Goal: Information Seeking & Learning: Learn about a topic

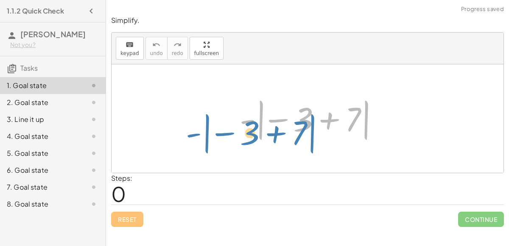
drag, startPoint x: 262, startPoint y: 109, endPoint x: 205, endPoint y: 123, distance: 57.9
click at [205, 123] on div "| - − 3 + 7 | - | − 3 + 7 |" at bounding box center [308, 118] width 392 height 109
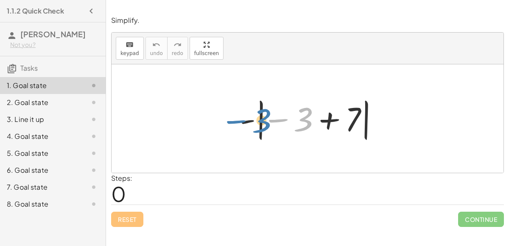
drag, startPoint x: 304, startPoint y: 121, endPoint x: 263, endPoint y: 122, distance: 41.6
click at [263, 122] on div at bounding box center [310, 118] width 151 height 47
drag, startPoint x: 308, startPoint y: 123, endPoint x: 354, endPoint y: 125, distance: 45.4
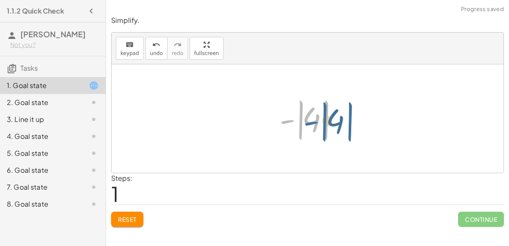
drag, startPoint x: 283, startPoint y: 123, endPoint x: 300, endPoint y: 128, distance: 17.1
click at [300, 128] on div at bounding box center [310, 118] width 71 height 47
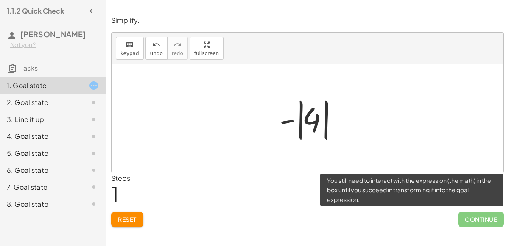
click at [485, 224] on span "Continue" at bounding box center [481, 219] width 46 height 15
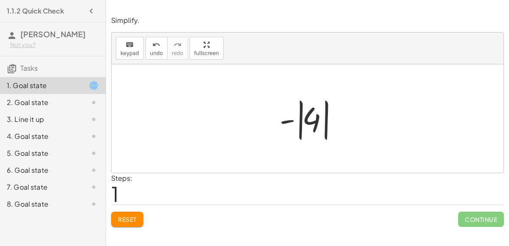
click at [298, 113] on div at bounding box center [310, 118] width 71 height 47
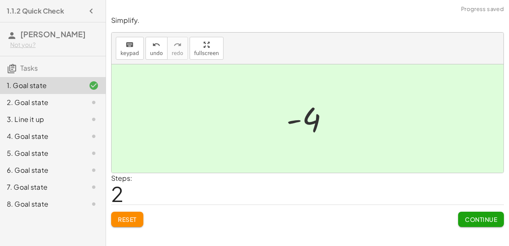
click at [470, 218] on span "Continue" at bounding box center [481, 220] width 32 height 8
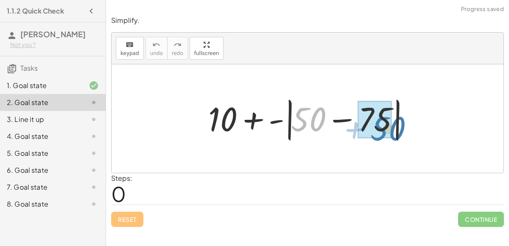
drag, startPoint x: 300, startPoint y: 111, endPoint x: 378, endPoint y: 118, distance: 78.4
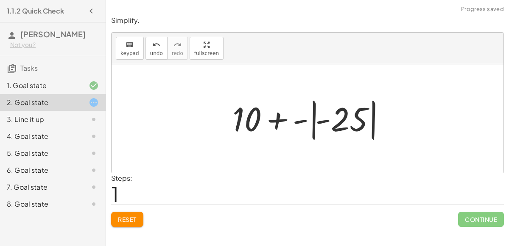
click at [313, 115] on div at bounding box center [310, 118] width 165 height 47
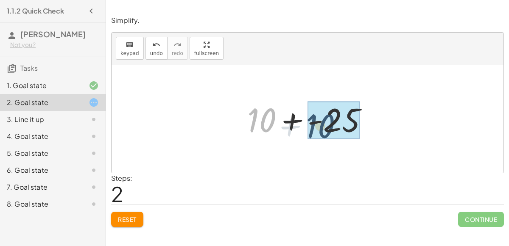
drag, startPoint x: 264, startPoint y: 120, endPoint x: 322, endPoint y: 125, distance: 58.8
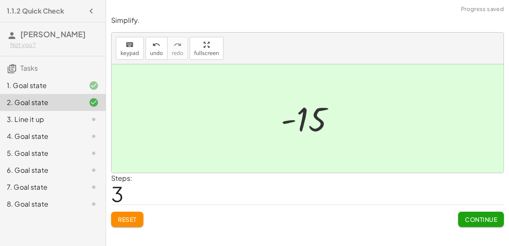
click at [492, 222] on span "Continue" at bounding box center [481, 220] width 32 height 8
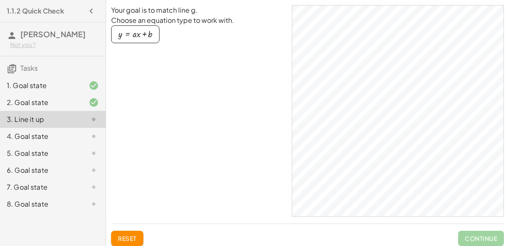
click at [148, 36] on div "button" at bounding box center [135, 34] width 34 height 9
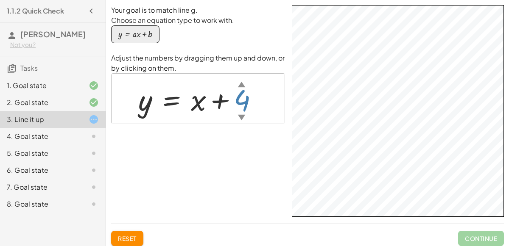
click at [239, 87] on div "▲" at bounding box center [241, 84] width 7 height 11
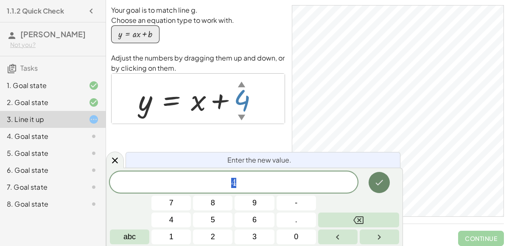
click at [380, 176] on button "Done" at bounding box center [379, 182] width 21 height 21
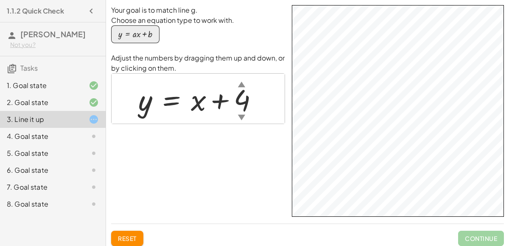
click at [243, 101] on div at bounding box center [201, 99] width 135 height 39
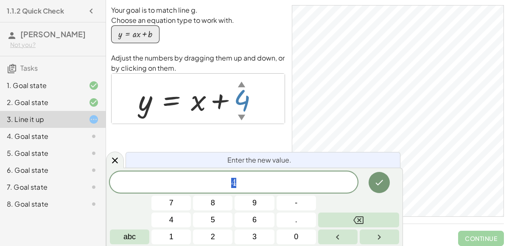
click at [243, 83] on div "▲" at bounding box center [241, 84] width 7 height 11
click at [383, 178] on icon "Done" at bounding box center [379, 183] width 10 height 10
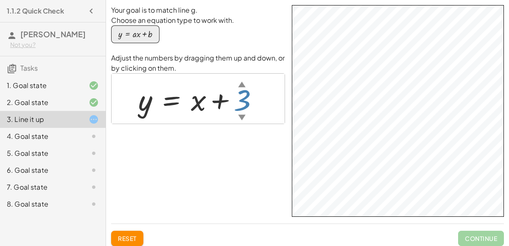
click at [243, 90] on div at bounding box center [202, 99] width 136 height 39
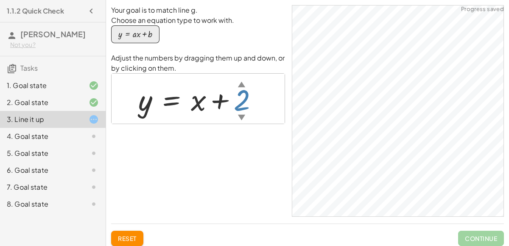
click at [243, 96] on div at bounding box center [201, 99] width 135 height 39
click at [134, 235] on span "Reset" at bounding box center [127, 239] width 19 height 8
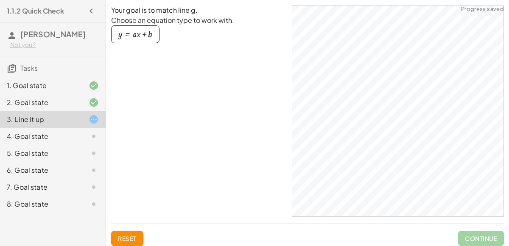
click at [140, 35] on div "button" at bounding box center [135, 34] width 34 height 9
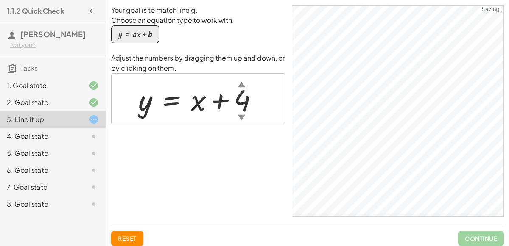
scroll to position [0, 0]
click at [242, 117] on div "▼" at bounding box center [241, 117] width 7 height 11
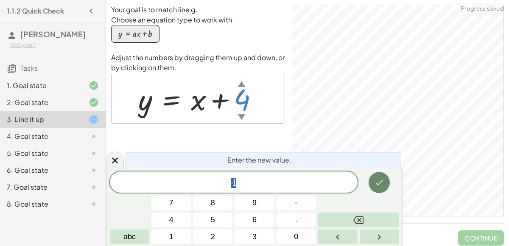
click at [375, 181] on icon "Done" at bounding box center [379, 183] width 10 height 10
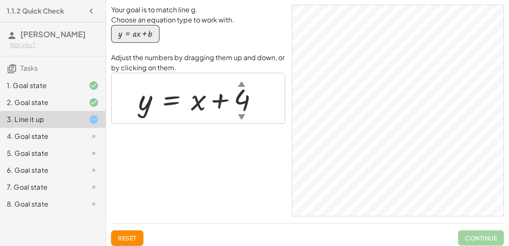
drag, startPoint x: 193, startPoint y: 101, endPoint x: 254, endPoint y: 110, distance: 61.0
click at [254, 110] on div at bounding box center [201, 98] width 135 height 39
click at [196, 106] on div at bounding box center [201, 98] width 135 height 39
click at [178, 95] on div at bounding box center [201, 98] width 135 height 39
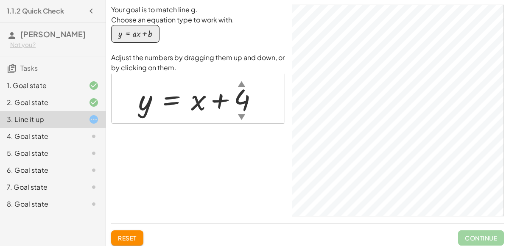
click at [128, 102] on div "y = + x + 4 ▲ ▼" at bounding box center [198, 98] width 145 height 43
click at [137, 104] on div at bounding box center [201, 98] width 135 height 39
click at [243, 99] on div at bounding box center [201, 98] width 135 height 39
click at [243, 101] on div at bounding box center [201, 98] width 135 height 39
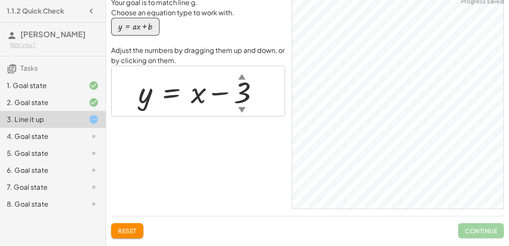
scroll to position [11, 0]
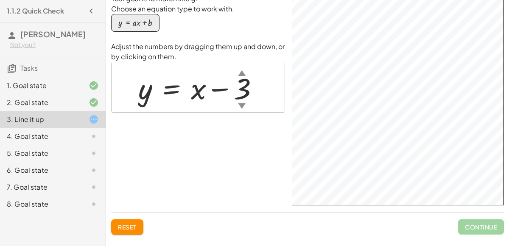
click at [0, 0] on div "Your goal is to match line g. Choose an equation type to work with. y = + · a ·…" at bounding box center [0, 0] width 0 height 0
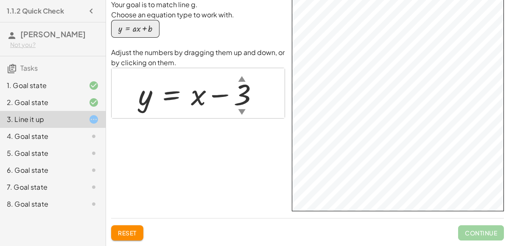
scroll to position [6, 0]
click at [241, 89] on div at bounding box center [202, 92] width 136 height 39
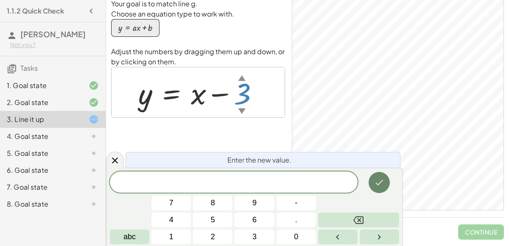
click at [383, 182] on icon "Done" at bounding box center [379, 183] width 10 height 10
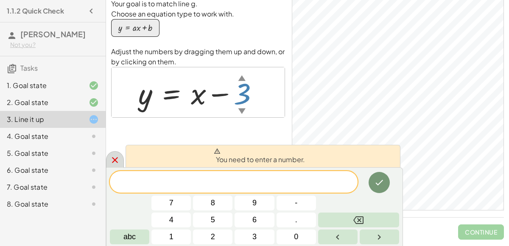
click at [121, 157] on div at bounding box center [115, 159] width 18 height 17
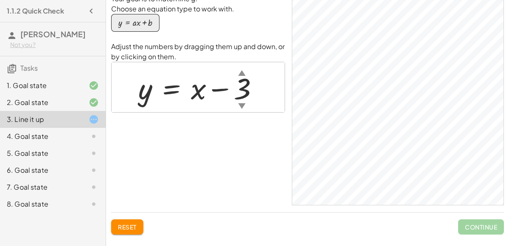
scroll to position [0, 0]
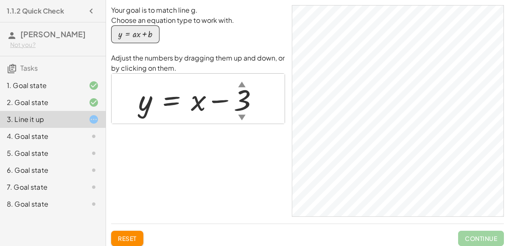
click at [62, 136] on div "4. Goal state" at bounding box center [41, 136] width 68 height 10
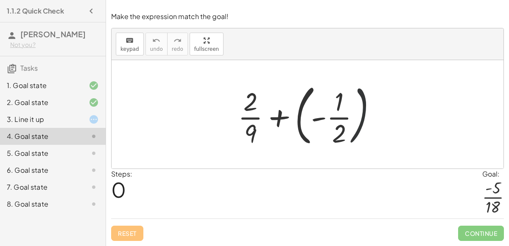
drag, startPoint x: 354, startPoint y: 124, endPoint x: 341, endPoint y: 129, distance: 13.4
click at [341, 129] on div at bounding box center [311, 114] width 154 height 70
click at [365, 126] on div at bounding box center [311, 114] width 154 height 70
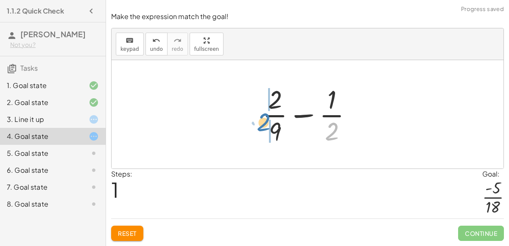
drag, startPoint x: 327, startPoint y: 132, endPoint x: 259, endPoint y: 121, distance: 68.8
click at [259, 121] on div at bounding box center [310, 114] width 105 height 65
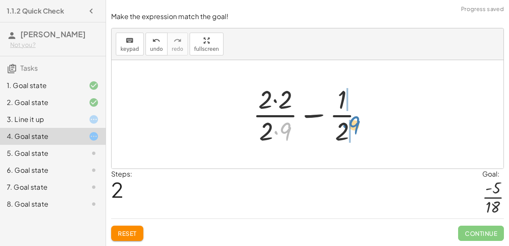
drag, startPoint x: 288, startPoint y: 129, endPoint x: 355, endPoint y: 123, distance: 67.8
click at [355, 123] on div at bounding box center [311, 114] width 125 height 65
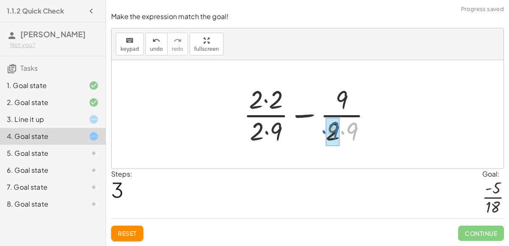
drag, startPoint x: 348, startPoint y: 133, endPoint x: 330, endPoint y: 132, distance: 18.7
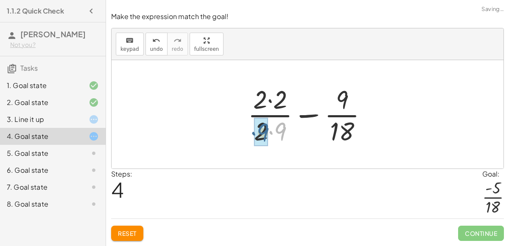
drag, startPoint x: 282, startPoint y: 131, endPoint x: 266, endPoint y: 132, distance: 16.6
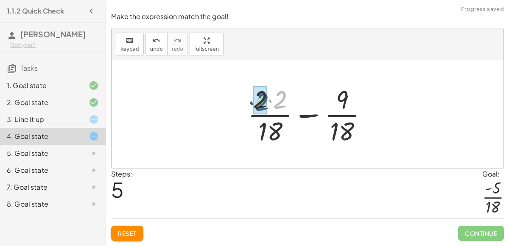
drag, startPoint x: 280, startPoint y: 104, endPoint x: 265, endPoint y: 107, distance: 15.2
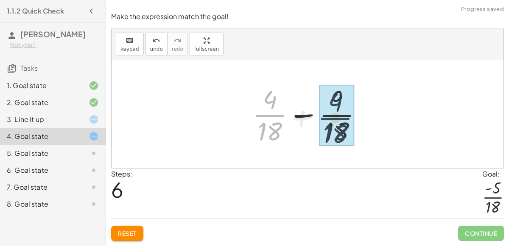
drag, startPoint x: 277, startPoint y: 115, endPoint x: 348, endPoint y: 117, distance: 70.9
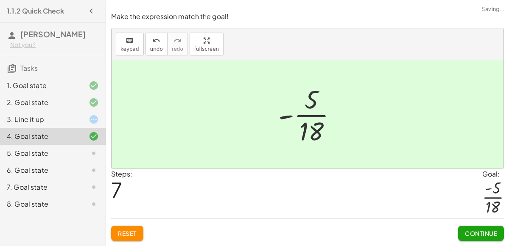
click at [470, 229] on button "Continue" at bounding box center [481, 233] width 46 height 15
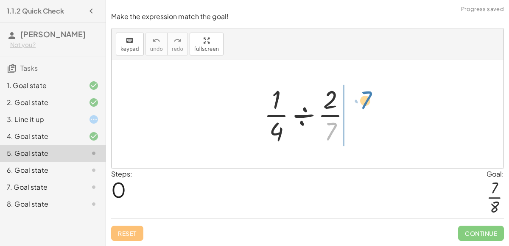
drag, startPoint x: 333, startPoint y: 129, endPoint x: 364, endPoint y: 100, distance: 42.9
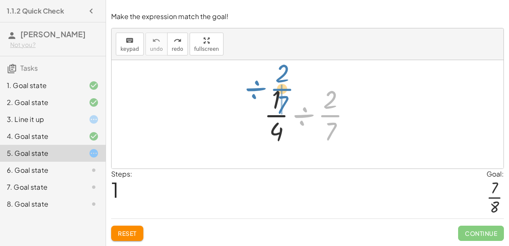
drag, startPoint x: 327, startPoint y: 123, endPoint x: 281, endPoint y: 98, distance: 52.4
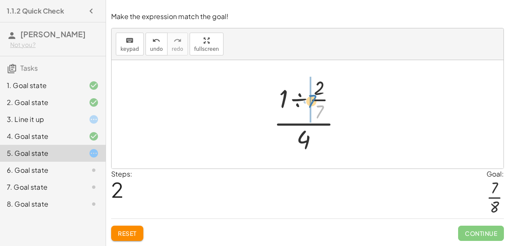
drag, startPoint x: 320, startPoint y: 113, endPoint x: 312, endPoint y: 103, distance: 12.7
click at [312, 103] on div at bounding box center [311, 115] width 84 height 82
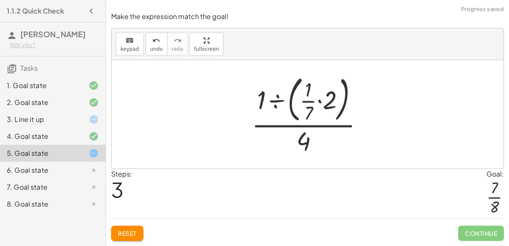
click at [141, 232] on button "Reset" at bounding box center [127, 233] width 32 height 15
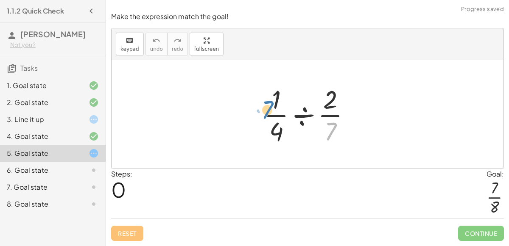
drag, startPoint x: 326, startPoint y: 140, endPoint x: 260, endPoint y: 118, distance: 69.2
click at [260, 118] on div at bounding box center [311, 114] width 102 height 65
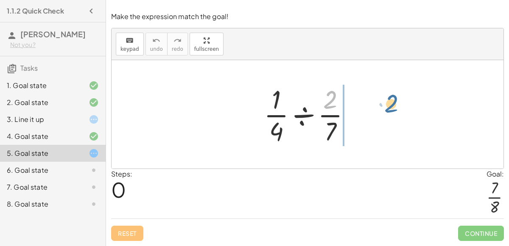
drag, startPoint x: 334, startPoint y: 107, endPoint x: 393, endPoint y: 111, distance: 59.5
click at [393, 111] on div "· 2 · · 1 · 4 ÷ · 2 · 7" at bounding box center [308, 114] width 392 height 109
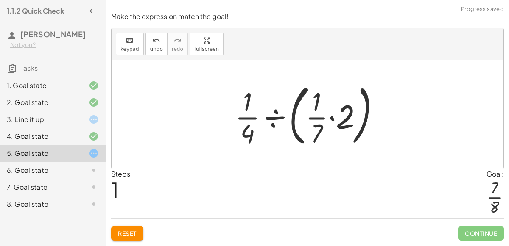
click at [131, 237] on span "Reset" at bounding box center [127, 234] width 19 height 8
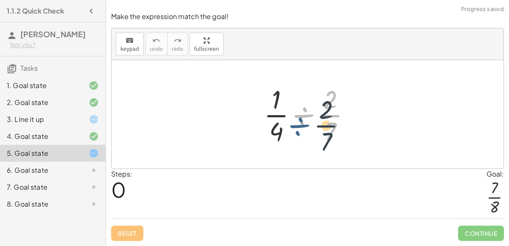
drag, startPoint x: 307, startPoint y: 113, endPoint x: 301, endPoint y: 121, distance: 9.4
click at [301, 121] on div at bounding box center [311, 114] width 102 height 65
click at [305, 121] on div at bounding box center [311, 114] width 102 height 65
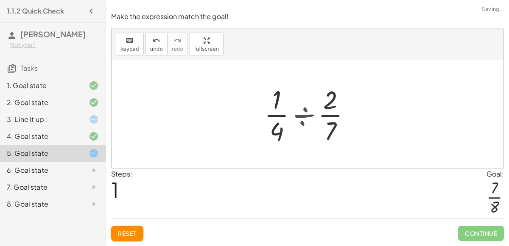
click at [305, 121] on div at bounding box center [310, 114] width 81 height 65
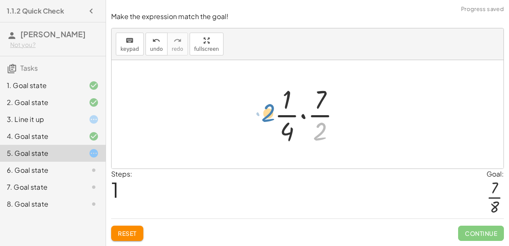
drag, startPoint x: 322, startPoint y: 130, endPoint x: 272, endPoint y: 114, distance: 53.0
click at [272, 114] on div at bounding box center [310, 114] width 81 height 65
click at [320, 134] on div at bounding box center [310, 114] width 81 height 65
click at [321, 114] on div at bounding box center [310, 114] width 81 height 65
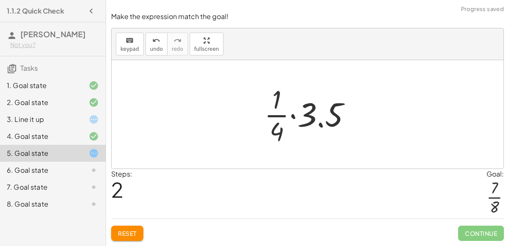
click at [281, 120] on div at bounding box center [311, 114] width 102 height 65
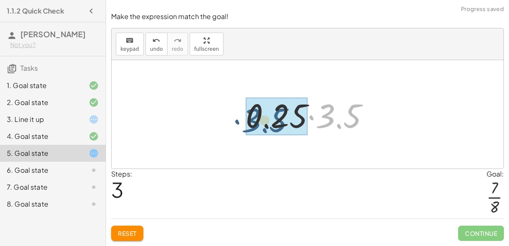
drag, startPoint x: 334, startPoint y: 120, endPoint x: 261, endPoint y: 124, distance: 73.1
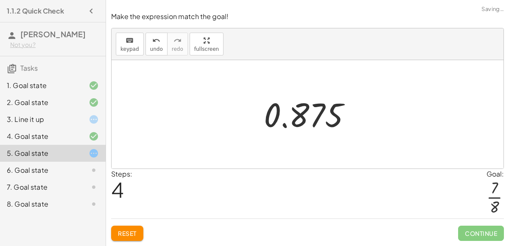
click at [322, 111] on div at bounding box center [311, 115] width 103 height 42
click at [320, 112] on div at bounding box center [311, 115] width 103 height 42
click at [136, 239] on button "Reset" at bounding box center [127, 233] width 32 height 15
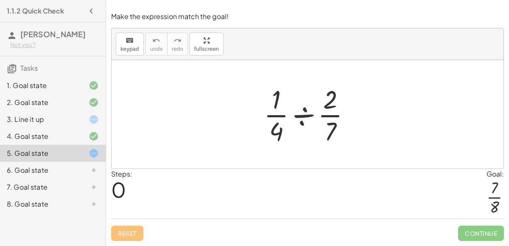
click at [86, 167] on div at bounding box center [87, 170] width 24 height 10
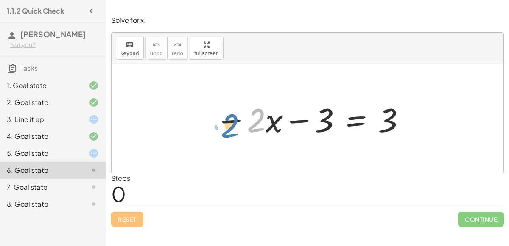
drag, startPoint x: 256, startPoint y: 122, endPoint x: 228, endPoint y: 126, distance: 27.8
click at [228, 126] on div at bounding box center [311, 119] width 200 height 44
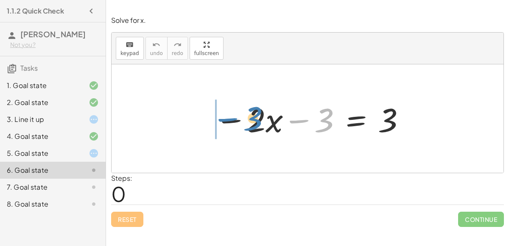
drag, startPoint x: 303, startPoint y: 117, endPoint x: 232, endPoint y: 116, distance: 71.3
click at [232, 116] on div at bounding box center [311, 119] width 200 height 44
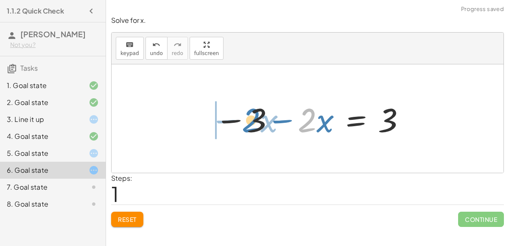
drag, startPoint x: 305, startPoint y: 123, endPoint x: 250, endPoint y: 124, distance: 55.6
click at [250, 124] on div at bounding box center [311, 119] width 200 height 44
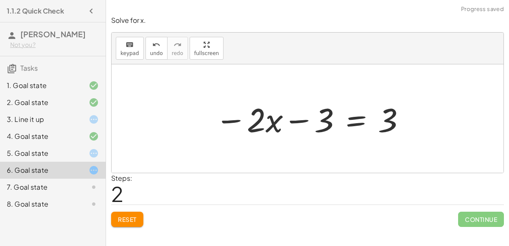
click at [137, 216] on span "Reset" at bounding box center [127, 220] width 19 height 8
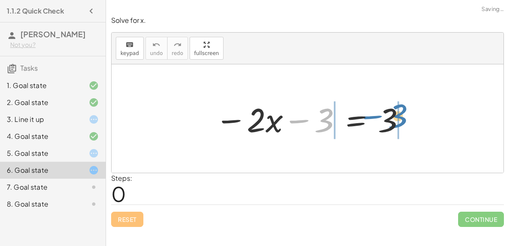
drag, startPoint x: 324, startPoint y: 126, endPoint x: 397, endPoint y: 122, distance: 73.1
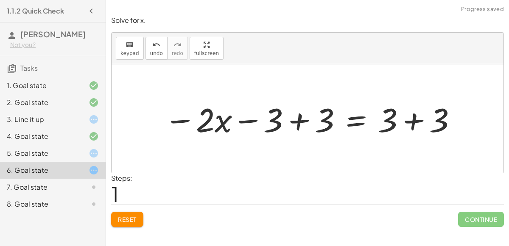
click at [444, 123] on div at bounding box center [311, 119] width 302 height 44
click at [318, 127] on div at bounding box center [285, 119] width 250 height 44
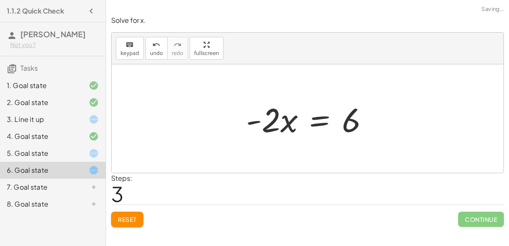
click at [270, 126] on div at bounding box center [311, 119] width 138 height 44
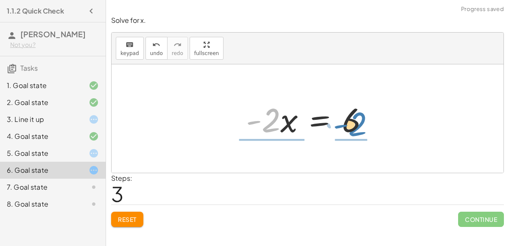
drag, startPoint x: 270, startPoint y: 124, endPoint x: 356, endPoint y: 128, distance: 86.2
click at [356, 128] on div at bounding box center [311, 119] width 138 height 44
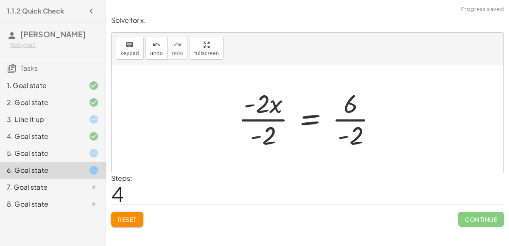
click at [261, 109] on div at bounding box center [311, 118] width 154 height 65
click at [274, 132] on div at bounding box center [311, 118] width 154 height 65
click at [357, 133] on div at bounding box center [311, 118] width 154 height 65
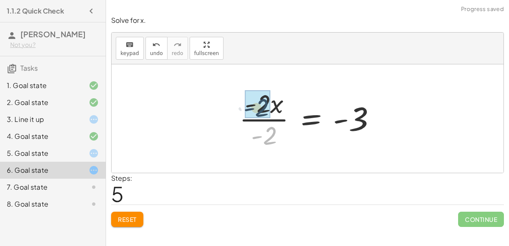
drag, startPoint x: 275, startPoint y: 135, endPoint x: 268, endPoint y: 107, distance: 28.9
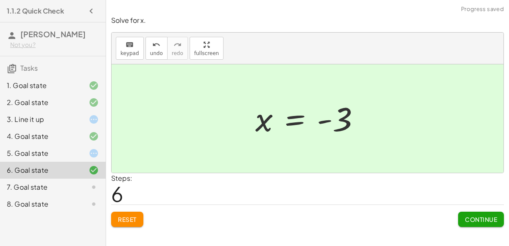
click at [493, 224] on button "Continue" at bounding box center [481, 219] width 46 height 15
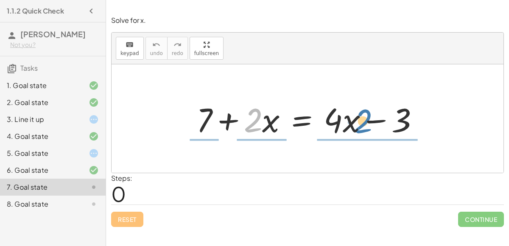
drag, startPoint x: 259, startPoint y: 122, endPoint x: 369, endPoint y: 123, distance: 109.4
click at [369, 123] on div at bounding box center [311, 119] width 238 height 44
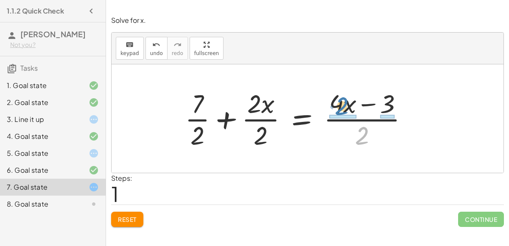
drag, startPoint x: 364, startPoint y: 130, endPoint x: 344, endPoint y: 104, distance: 32.7
click at [344, 104] on div at bounding box center [300, 118] width 238 height 65
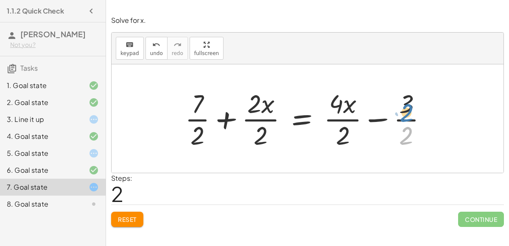
drag, startPoint x: 401, startPoint y: 130, endPoint x: 404, endPoint y: 120, distance: 11.0
click at [404, 120] on div at bounding box center [309, 118] width 257 height 65
click at [408, 117] on div at bounding box center [309, 118] width 257 height 65
click at [409, 118] on div at bounding box center [309, 118] width 257 height 65
click at [347, 120] on div at bounding box center [316, 118] width 270 height 65
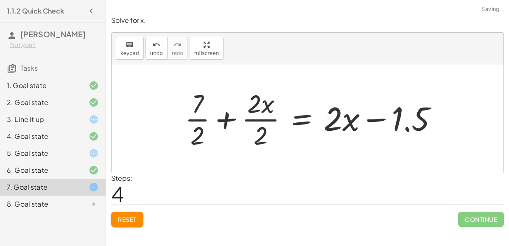
click at [259, 119] on div at bounding box center [315, 118] width 268 height 65
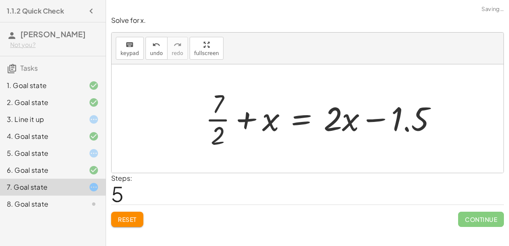
click at [211, 122] on div at bounding box center [324, 118] width 247 height 65
click at [215, 121] on div at bounding box center [324, 118] width 247 height 65
drag, startPoint x: 218, startPoint y: 131, endPoint x: 218, endPoint y: 98, distance: 33.5
click at [218, 98] on div at bounding box center [324, 118] width 247 height 65
click at [133, 215] on button "Reset" at bounding box center [127, 219] width 32 height 15
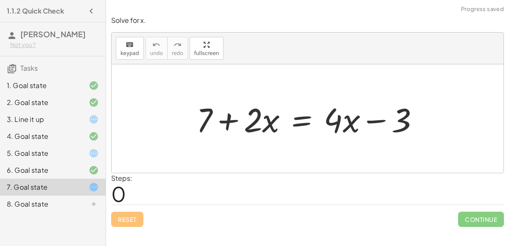
click at [78, 204] on div at bounding box center [87, 204] width 24 height 10
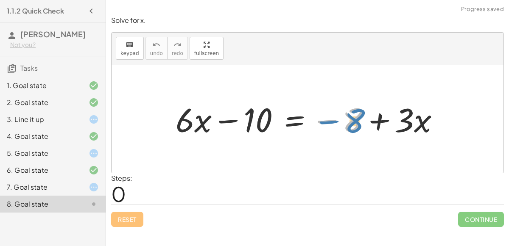
drag, startPoint x: 357, startPoint y: 126, endPoint x: 349, endPoint y: 130, distance: 8.7
click at [349, 130] on div at bounding box center [310, 119] width 279 height 44
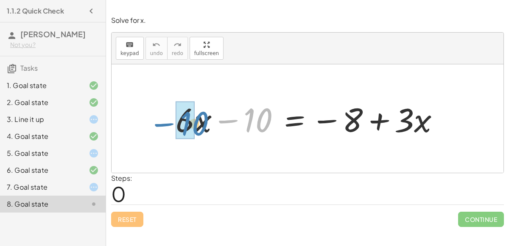
drag, startPoint x: 256, startPoint y: 118, endPoint x: 192, endPoint y: 122, distance: 63.7
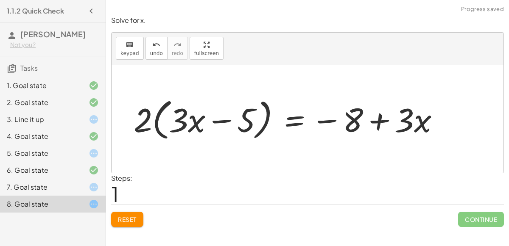
click at [127, 221] on span "Reset" at bounding box center [127, 220] width 19 height 8
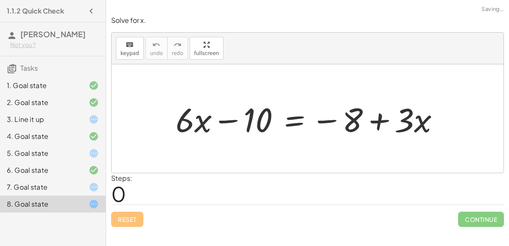
click at [84, 117] on div at bounding box center [87, 120] width 24 height 10
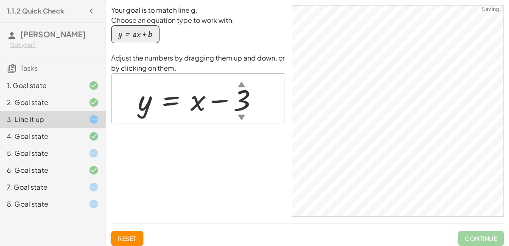
click at [98, 151] on icon at bounding box center [94, 153] width 10 height 10
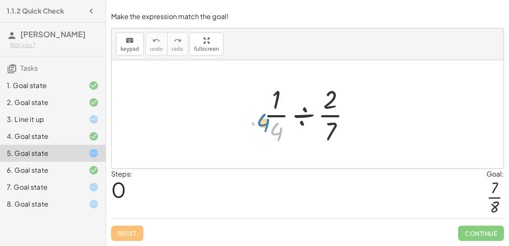
drag, startPoint x: 278, startPoint y: 133, endPoint x: 269, endPoint y: 129, distance: 9.9
click at [269, 129] on div at bounding box center [311, 114] width 102 height 65
click at [300, 120] on div at bounding box center [311, 114] width 102 height 65
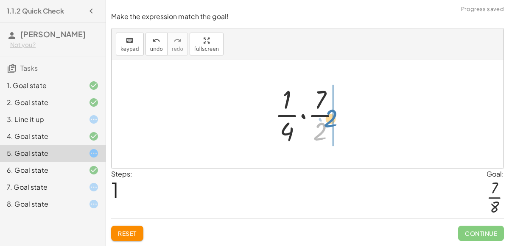
drag, startPoint x: 316, startPoint y: 134, endPoint x: 326, endPoint y: 122, distance: 15.6
click at [326, 122] on div at bounding box center [310, 114] width 81 height 65
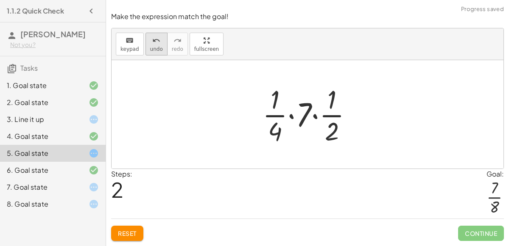
click at [158, 50] on span "undo" at bounding box center [156, 49] width 13 height 6
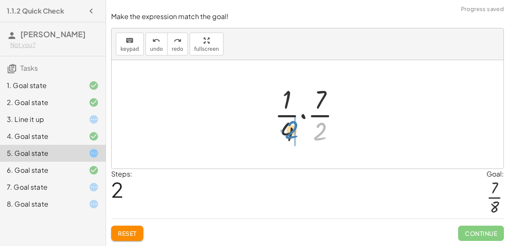
drag, startPoint x: 316, startPoint y: 127, endPoint x: 288, endPoint y: 123, distance: 28.7
click at [288, 123] on div at bounding box center [310, 114] width 81 height 65
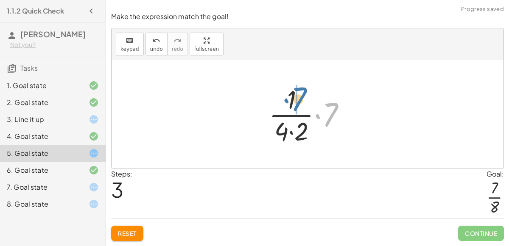
drag, startPoint x: 325, startPoint y: 120, endPoint x: 296, endPoint y: 104, distance: 33.2
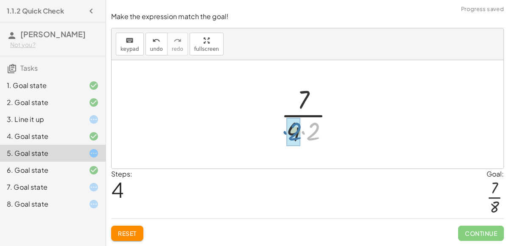
drag, startPoint x: 316, startPoint y: 136, endPoint x: 298, endPoint y: 136, distance: 17.8
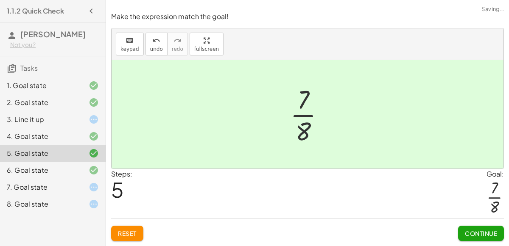
click at [305, 129] on div at bounding box center [311, 114] width 50 height 65
click at [0, 0] on div "Make the expression match the goal! keyboard keypad undo undo redo redo fullscr…" at bounding box center [0, 0] width 0 height 0
click at [487, 236] on span "Continue" at bounding box center [481, 234] width 32 height 8
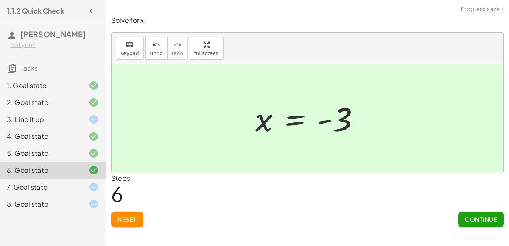
click at [470, 218] on span "Continue" at bounding box center [481, 220] width 32 height 8
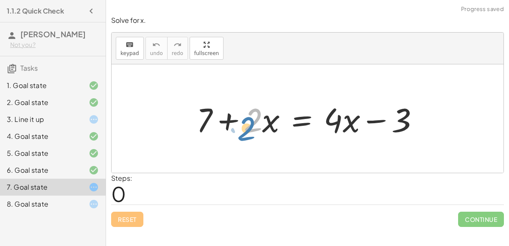
drag, startPoint x: 259, startPoint y: 122, endPoint x: 272, endPoint y: 126, distance: 13.7
click at [272, 126] on div at bounding box center [311, 119] width 238 height 44
click at [257, 126] on div at bounding box center [311, 119] width 238 height 44
click at [337, 117] on div at bounding box center [311, 119] width 238 height 44
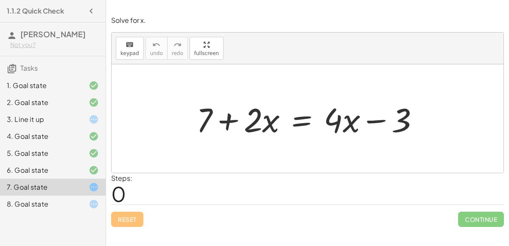
click at [302, 124] on div at bounding box center [311, 119] width 238 height 44
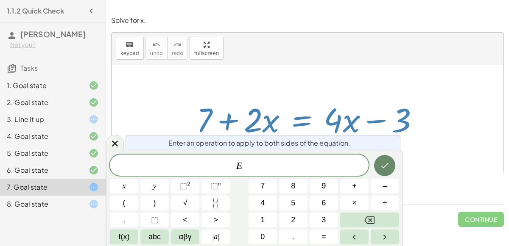
click at [378, 162] on button "Done" at bounding box center [384, 165] width 21 height 21
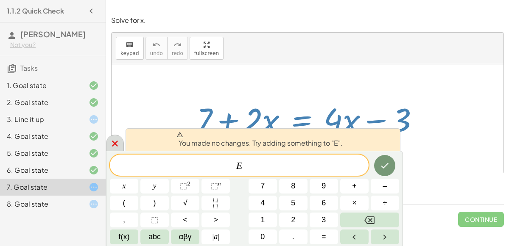
click at [116, 147] on icon at bounding box center [115, 144] width 10 height 10
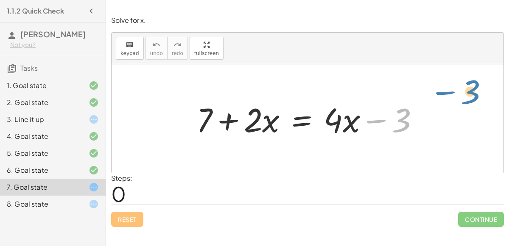
drag, startPoint x: 406, startPoint y: 127, endPoint x: 443, endPoint y: 116, distance: 38.1
click at [443, 116] on div "− 3 + 7 + · 2 · x = + · 4 · x − 3" at bounding box center [308, 118] width 392 height 109
click at [89, 201] on icon at bounding box center [94, 204] width 10 height 10
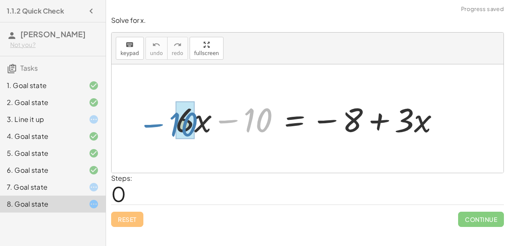
drag, startPoint x: 248, startPoint y: 120, endPoint x: 172, endPoint y: 122, distance: 76.4
click at [172, 122] on div at bounding box center [310, 119] width 279 height 44
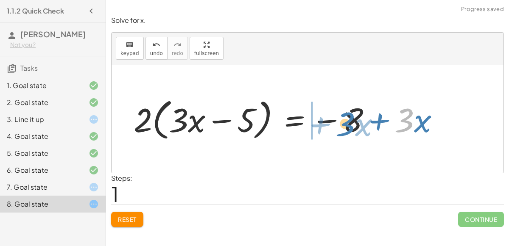
drag, startPoint x: 400, startPoint y: 123, endPoint x: 341, endPoint y: 126, distance: 59.5
click at [341, 126] on div at bounding box center [289, 119] width 321 height 49
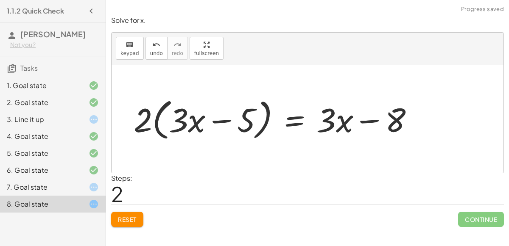
click at [137, 214] on button "Reset" at bounding box center [127, 219] width 32 height 15
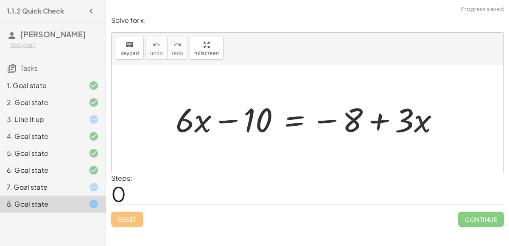
click at [244, 122] on div at bounding box center [310, 119] width 279 height 44
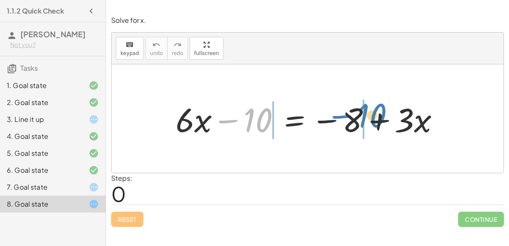
drag, startPoint x: 256, startPoint y: 119, endPoint x: 369, endPoint y: 114, distance: 112.9
click at [369, 114] on div at bounding box center [310, 119] width 279 height 44
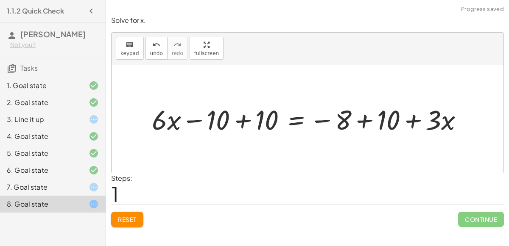
click at [382, 120] on div at bounding box center [311, 119] width 327 height 36
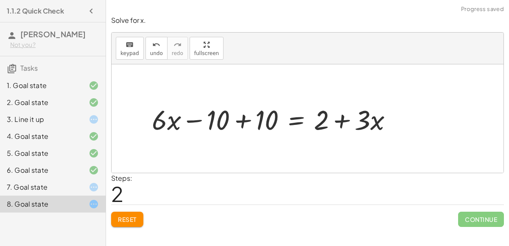
click at [252, 119] on div at bounding box center [276, 119] width 256 height 36
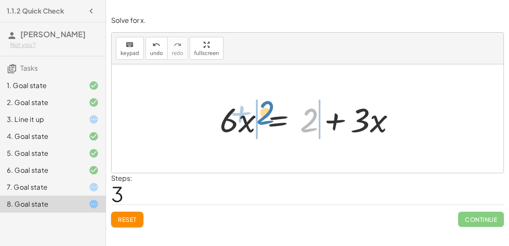
drag, startPoint x: 310, startPoint y: 129, endPoint x: 266, endPoint y: 122, distance: 43.9
click at [266, 122] on div at bounding box center [310, 119] width 191 height 44
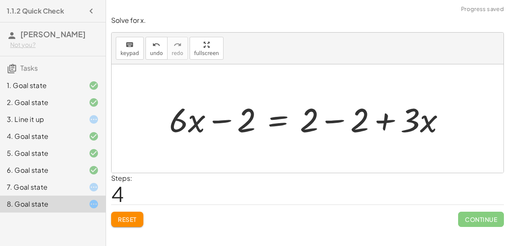
click at [224, 119] on div at bounding box center [310, 119] width 291 height 44
click at [331, 120] on div at bounding box center [310, 119] width 291 height 44
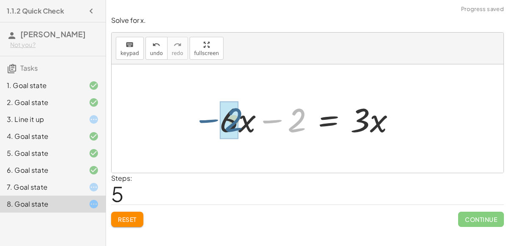
drag, startPoint x: 297, startPoint y: 125, endPoint x: 235, endPoint y: 126, distance: 61.5
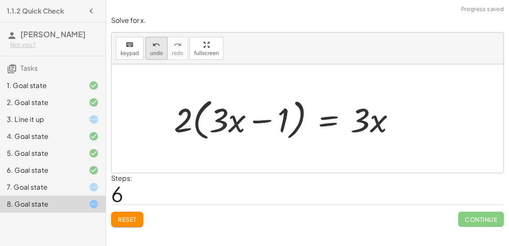
click at [158, 55] on span "undo" at bounding box center [156, 53] width 13 height 6
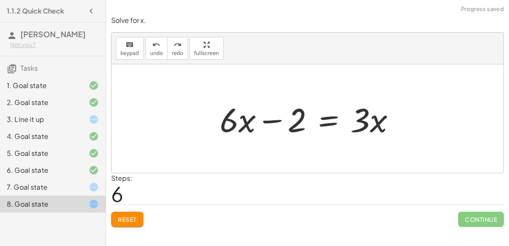
click at [71, 171] on div "6. Goal state" at bounding box center [41, 170] width 68 height 10
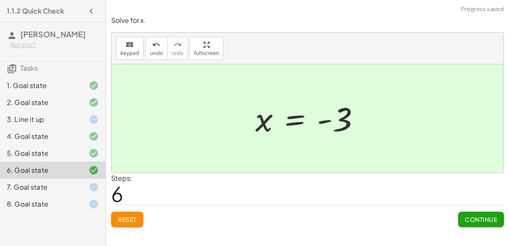
click at [77, 207] on div at bounding box center [87, 204] width 24 height 10
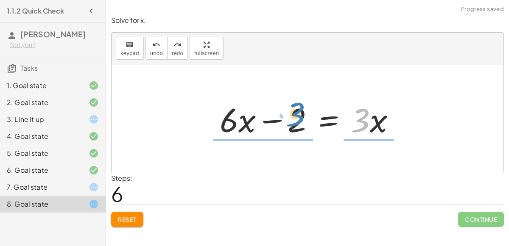
drag, startPoint x: 364, startPoint y: 113, endPoint x: 298, endPoint y: 107, distance: 66.1
click at [298, 107] on div at bounding box center [310, 119] width 191 height 44
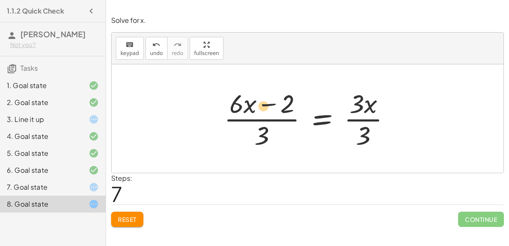
drag, startPoint x: 289, startPoint y: 108, endPoint x: 268, endPoint y: 112, distance: 21.5
click at [268, 112] on div at bounding box center [311, 118] width 182 height 65
drag, startPoint x: 265, startPoint y: 140, endPoint x: 271, endPoint y: 111, distance: 29.6
click at [271, 111] on div at bounding box center [311, 118] width 182 height 65
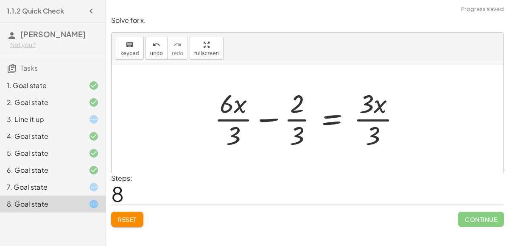
click at [294, 108] on div at bounding box center [310, 118] width 201 height 65
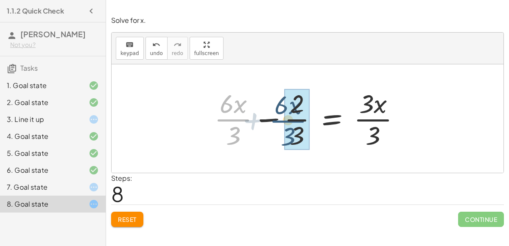
drag, startPoint x: 236, startPoint y: 119, endPoint x: 292, endPoint y: 120, distance: 56.0
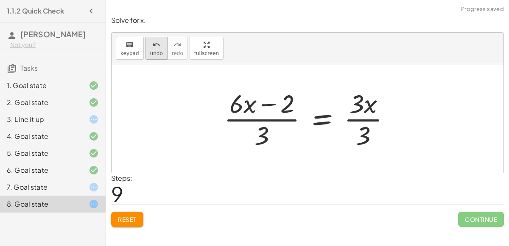
click at [156, 49] on button "undo undo" at bounding box center [156, 48] width 22 height 23
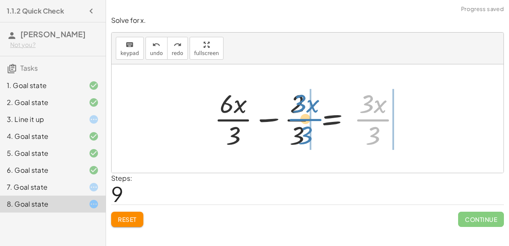
drag, startPoint x: 386, startPoint y: 116, endPoint x: 318, endPoint y: 115, distance: 67.4
click at [318, 115] on div at bounding box center [310, 118] width 201 height 65
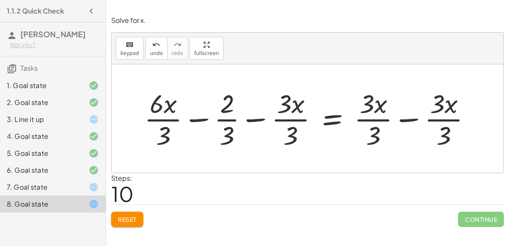
click at [125, 223] on button "Reset" at bounding box center [127, 219] width 32 height 15
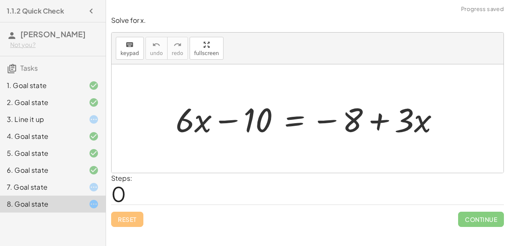
click at [87, 184] on div at bounding box center [87, 187] width 24 height 10
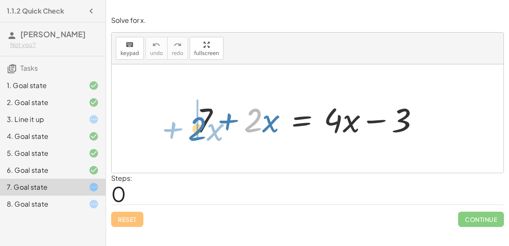
drag, startPoint x: 249, startPoint y: 129, endPoint x: 193, endPoint y: 137, distance: 57.0
click at [193, 137] on div at bounding box center [311, 119] width 238 height 44
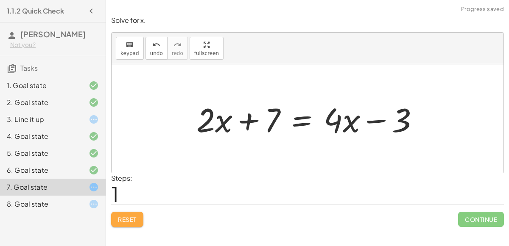
click at [132, 223] on button "Reset" at bounding box center [127, 219] width 32 height 15
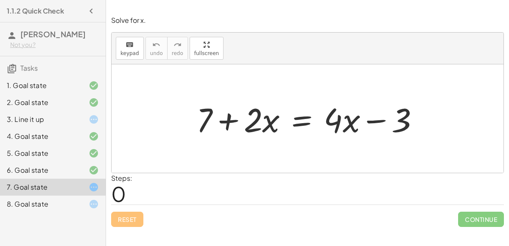
click at [82, 201] on div at bounding box center [87, 204] width 24 height 10
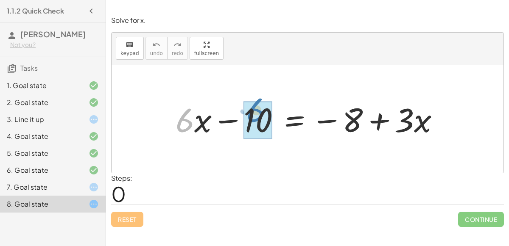
drag, startPoint x: 181, startPoint y: 117, endPoint x: 252, endPoint y: 107, distance: 72.0
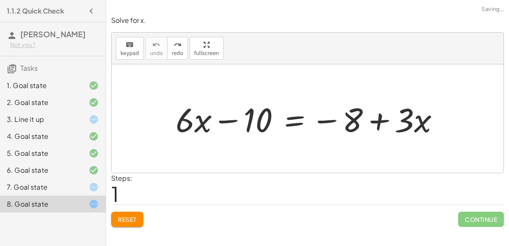
click at [131, 222] on span "Reset" at bounding box center [127, 220] width 19 height 8
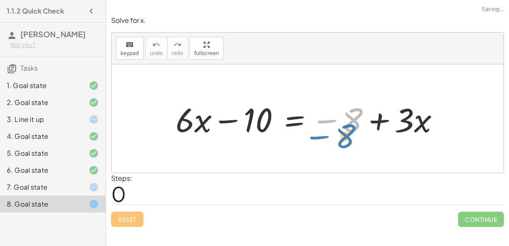
drag, startPoint x: 356, startPoint y: 123, endPoint x: 353, endPoint y: 134, distance: 11.1
click at [353, 134] on div at bounding box center [310, 119] width 279 height 44
